Goal: Information Seeking & Learning: Learn about a topic

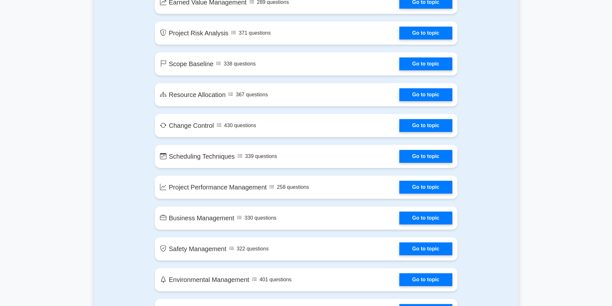
scroll to position [951, 0]
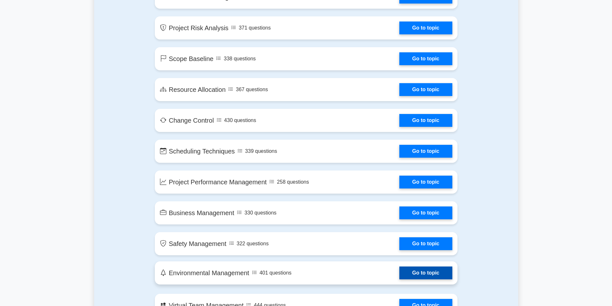
click at [410, 267] on link "Go to topic" at bounding box center [425, 273] width 53 height 13
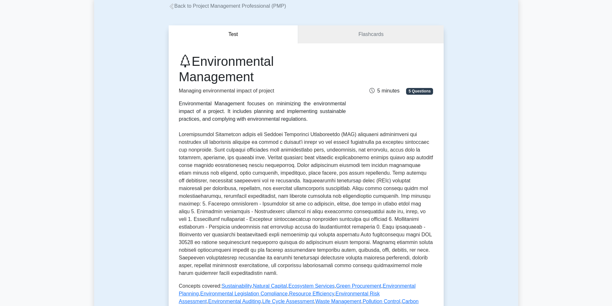
scroll to position [40, 0]
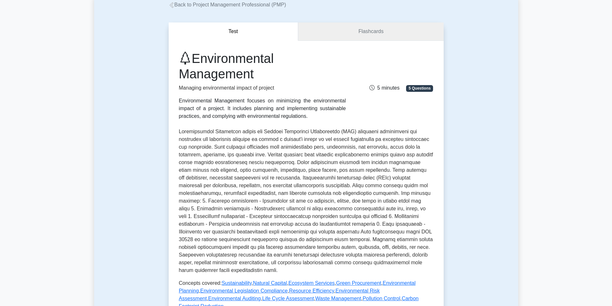
click at [313, 27] on link "Flashcards" at bounding box center [370, 31] width 145 height 18
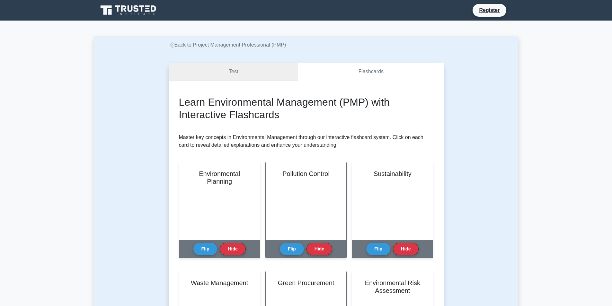
click at [195, 66] on link "Test" at bounding box center [234, 72] width 130 height 18
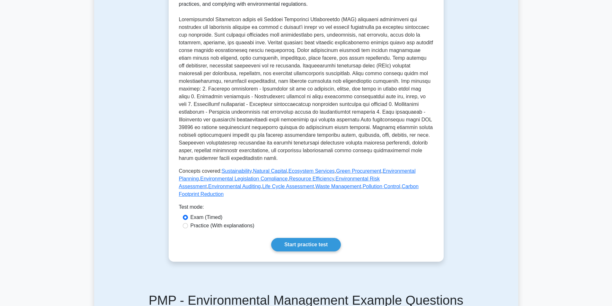
scroll to position [174, 0]
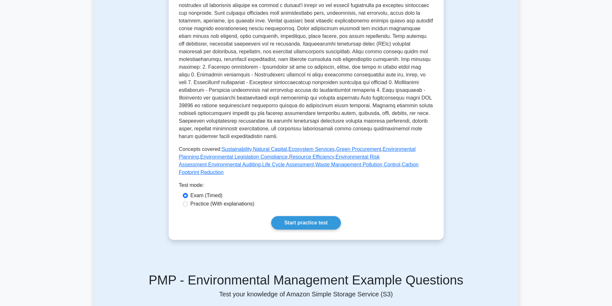
click at [318, 172] on div "Environmental Management Managing environmental impact of project Environmental…" at bounding box center [306, 73] width 255 height 313
click at [363, 164] on link "Pollution Control" at bounding box center [382, 164] width 38 height 5
